Goal: Transaction & Acquisition: Purchase product/service

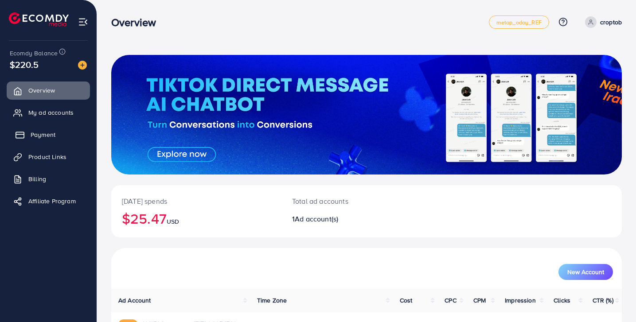
click at [53, 135] on span "Payment" at bounding box center [43, 134] width 25 height 9
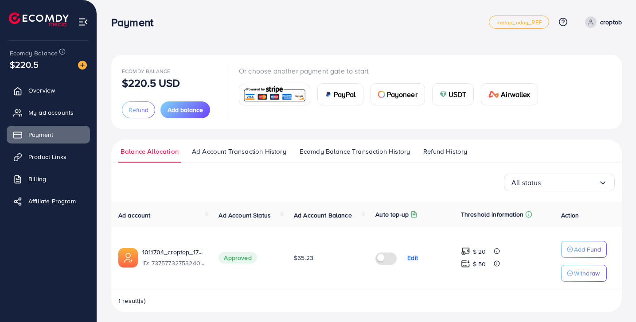
click at [200, 98] on div "Ecomdy Balance $220.5 USD Refund Add balance" at bounding box center [169, 92] width 95 height 53
click at [199, 104] on button "Add balance" at bounding box center [185, 109] width 50 height 17
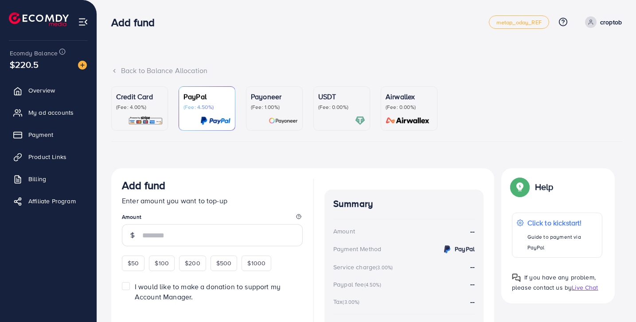
click at [138, 104] on p "(Fee: 4.00%)" at bounding box center [139, 107] width 47 height 7
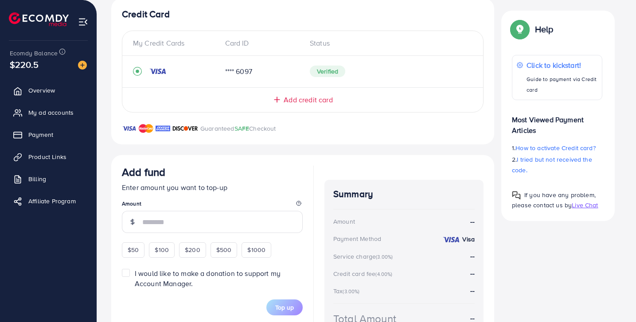
scroll to position [229, 0]
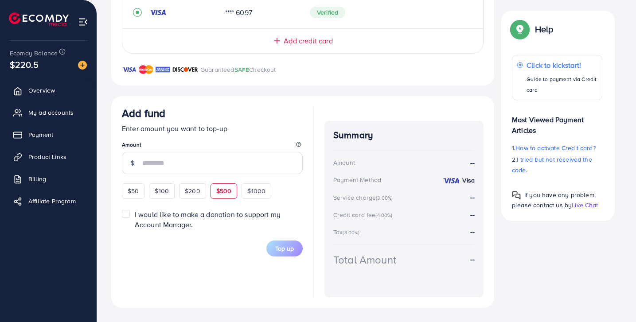
click at [227, 193] on span "$500" at bounding box center [224, 191] width 16 height 9
type input "***"
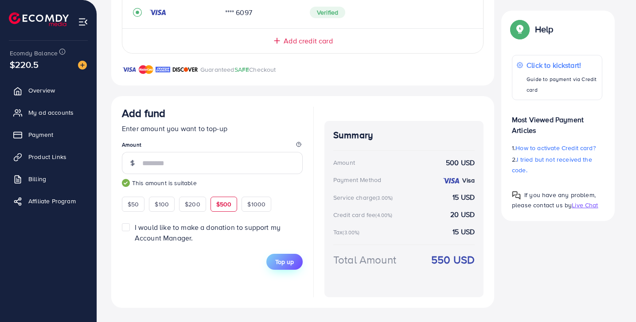
click at [294, 263] on button "Top up" at bounding box center [284, 262] width 36 height 16
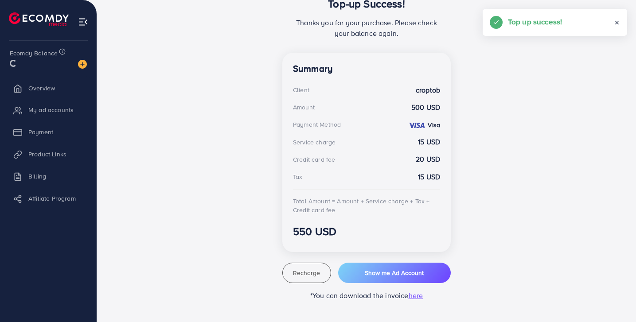
scroll to position [205, 0]
